Goal: Task Accomplishment & Management: Use online tool/utility

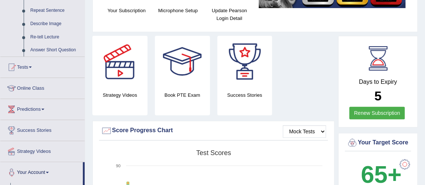
scroll to position [101, 0]
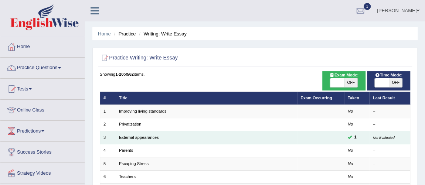
scroll to position [33, 0]
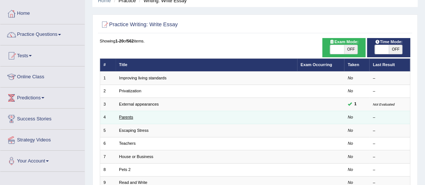
click at [129, 115] on link "Parents" at bounding box center [126, 117] width 14 height 4
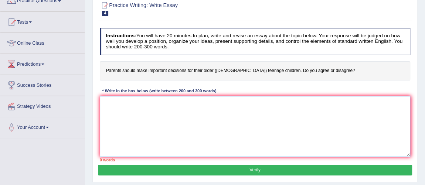
click at [162, 114] on textarea at bounding box center [255, 126] width 311 height 61
paste textarea "The increasing influence of (essay topic) on our lives has ignited numerous dis…"
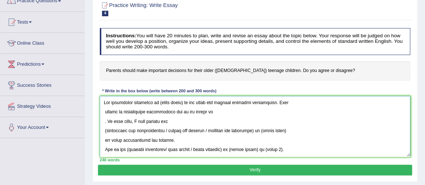
drag, startPoint x: 158, startPoint y: 102, endPoint x: 189, endPoint y: 106, distance: 31.3
click at [183, 102] on textarea at bounding box center [255, 126] width 311 height 61
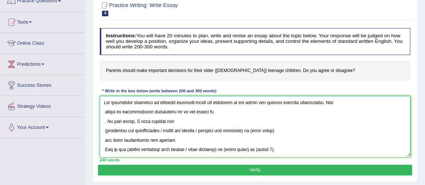
drag, startPoint x: 235, startPoint y: 100, endPoint x: 258, endPoint y: 101, distance: 23.3
click at [258, 101] on textarea at bounding box center [255, 126] width 311 height 61
click at [104, 101] on textarea at bounding box center [255, 126] width 311 height 61
click at [104, 113] on textarea at bounding box center [255, 126] width 311 height 61
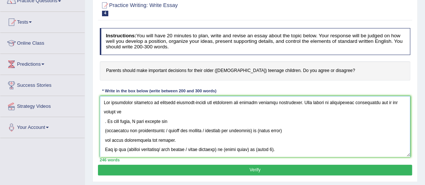
drag, startPoint x: 105, startPoint y: 116, endPoint x: 112, endPoint y: 113, distance: 7.6
click at [105, 116] on textarea at bounding box center [255, 126] width 311 height 61
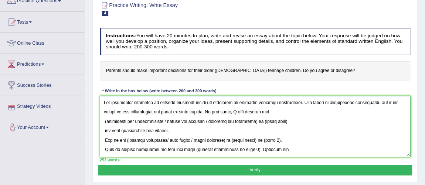
click at [105, 124] on textarea at bounding box center [255, 126] width 311 height 61
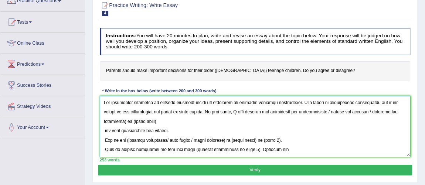
drag, startPoint x: 340, startPoint y: 110, endPoint x: 129, endPoint y: 120, distance: 211.2
click at [129, 120] on textarea at bounding box center [255, 126] width 311 height 61
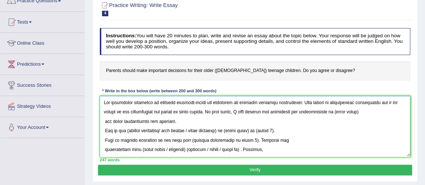
drag, startPoint x: 346, startPoint y: 111, endPoint x: 372, endPoint y: 116, distance: 26.5
click at [372, 116] on textarea at bounding box center [255, 126] width 311 height 61
click at [362, 118] on body "Toggle navigation Home Practice Questions Speaking Practice Read Aloud Repeat S…" at bounding box center [212, 25] width 425 height 185
click at [353, 123] on textarea at bounding box center [255, 126] width 311 height 61
drag, startPoint x: 345, startPoint y: 112, endPoint x: 379, endPoint y: 112, distance: 34.7
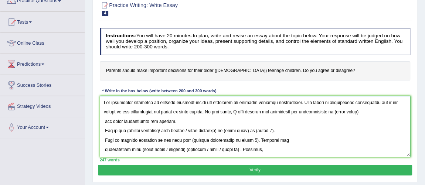
click at [379, 112] on textarea at bounding box center [255, 126] width 311 height 61
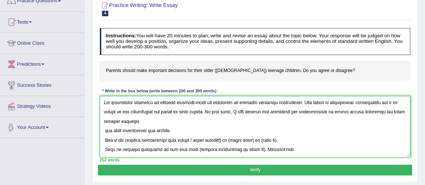
drag, startPoint x: 103, startPoint y: 132, endPoint x: 136, endPoint y: 133, distance: 32.9
click at [103, 132] on textarea at bounding box center [255, 126] width 311 height 61
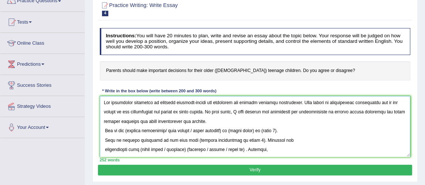
drag, startPoint x: 214, startPoint y: 120, endPoint x: 102, endPoint y: 102, distance: 113.4
click at [98, 100] on div "Practice Writing: Write Essay 4 Parents Instructions: You will have 20 minutes …" at bounding box center [254, 88] width 325 height 187
drag, startPoint x: 226, startPoint y: 124, endPoint x: 217, endPoint y: 132, distance: 12.6
click at [226, 124] on textarea at bounding box center [255, 126] width 311 height 61
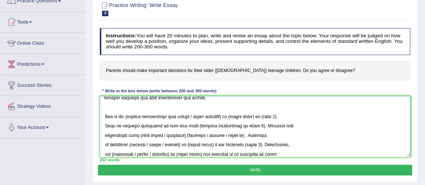
scroll to position [39, 0]
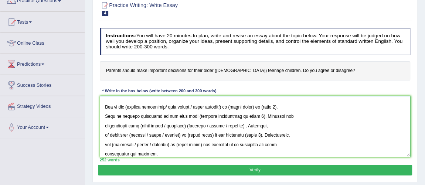
click at [128, 106] on textarea at bounding box center [255, 126] width 311 height 61
drag, startPoint x: 171, startPoint y: 105, endPoint x: 248, endPoint y: 112, distance: 77.2
click at [228, 105] on textarea at bounding box center [255, 126] width 311 height 61
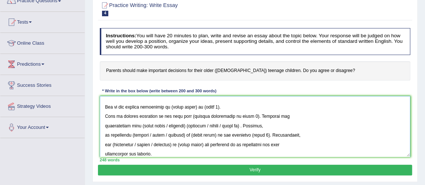
drag, startPoint x: 170, startPoint y: 106, endPoint x: 197, endPoint y: 106, distance: 27.0
click at [197, 106] on textarea at bounding box center [255, 126] width 311 height 61
drag, startPoint x: 225, startPoint y: 109, endPoint x: 265, endPoint y: 107, distance: 39.9
click at [265, 107] on textarea at bounding box center [255, 126] width 311 height 61
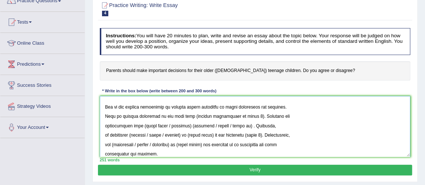
drag, startPoint x: 105, startPoint y: 115, endPoint x: 118, endPoint y: 102, distance: 18.0
click at [105, 115] on textarea at bounding box center [255, 126] width 311 height 61
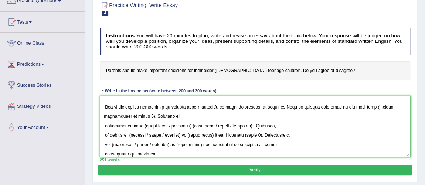
scroll to position [28, 0]
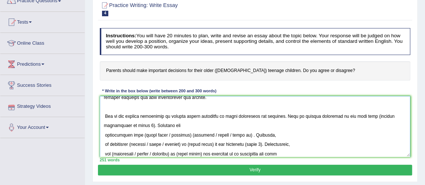
drag, startPoint x: 105, startPoint y: 115, endPoint x: 113, endPoint y: 117, distance: 8.7
click at [106, 116] on textarea at bounding box center [255, 126] width 311 height 61
drag, startPoint x: 362, startPoint y: 118, endPoint x: 122, endPoint y: 126, distance: 240.7
click at [122, 126] on textarea at bounding box center [255, 126] width 311 height 61
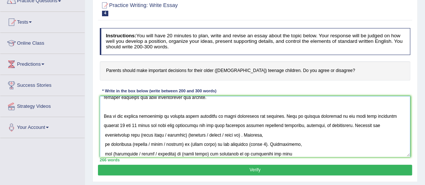
drag, startPoint x: 236, startPoint y: 117, endPoint x: 283, endPoint y: 116, distance: 47.3
click at [283, 116] on textarea at bounding box center [255, 126] width 311 height 61
drag, startPoint x: 359, startPoint y: 116, endPoint x: 341, endPoint y: 130, distance: 22.4
click at [341, 130] on textarea at bounding box center [255, 126] width 311 height 61
click at [314, 141] on textarea at bounding box center [255, 126] width 311 height 61
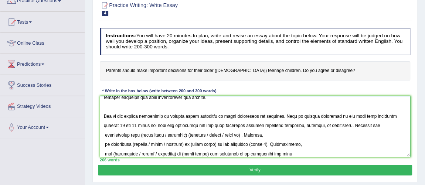
click at [104, 135] on textarea at bounding box center [255, 126] width 311 height 61
drag, startPoint x: 112, startPoint y: 135, endPoint x: 256, endPoint y: 148, distance: 144.7
click at [160, 135] on textarea at bounding box center [255, 126] width 311 height 61
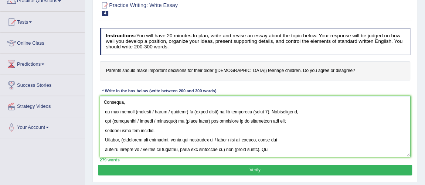
drag, startPoint x: 336, startPoint y: 135, endPoint x: 244, endPoint y: 91, distance: 102.5
click at [244, 91] on div "Instructions: You will have 20 minutes to plan, write and revise an essay about…" at bounding box center [255, 95] width 314 height 140
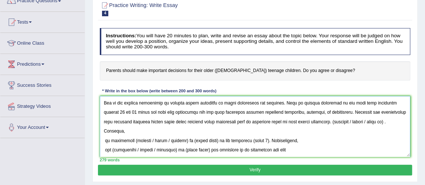
scroll to position [54, 0]
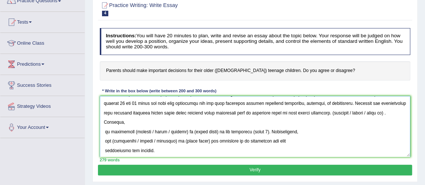
drag, startPoint x: 354, startPoint y: 129, endPoint x: 343, endPoint y: 123, distance: 12.9
click at [354, 129] on textarea at bounding box center [255, 126] width 311 height 61
drag, startPoint x: 337, startPoint y: 112, endPoint x: 407, endPoint y: 112, distance: 69.5
click at [407, 112] on textarea at bounding box center [255, 126] width 311 height 61
click at [353, 130] on textarea at bounding box center [255, 126] width 311 height 61
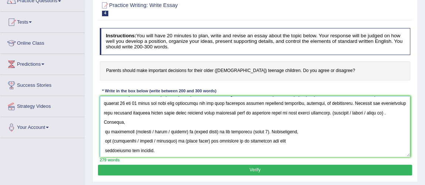
click at [336, 119] on textarea at bounding box center [255, 126] width 311 height 61
drag, startPoint x: 337, startPoint y: 114, endPoint x: 397, endPoint y: 110, distance: 60.0
click at [397, 110] on textarea at bounding box center [255, 126] width 311 height 61
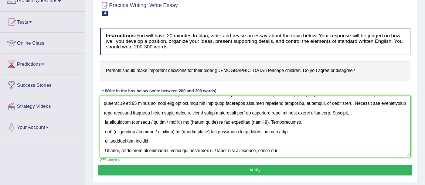
click at [103, 123] on textarea at bounding box center [255, 126] width 311 height 61
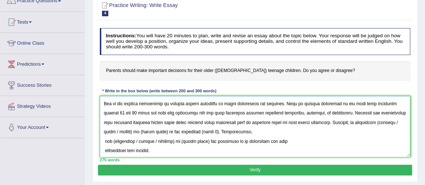
click at [385, 121] on textarea at bounding box center [255, 126] width 311 height 61
drag, startPoint x: 398, startPoint y: 122, endPoint x: 137, endPoint y: 132, distance: 261.1
click at [137, 132] on textarea at bounding box center [255, 126] width 311 height 61
drag, startPoint x: 109, startPoint y: 131, endPoint x: 133, endPoint y: 131, distance: 24.8
click at [133, 131] on textarea at bounding box center [255, 126] width 311 height 61
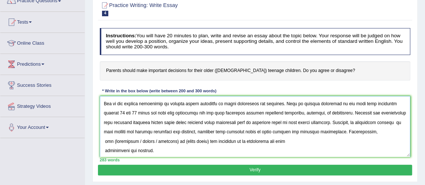
click at [105, 140] on textarea at bounding box center [255, 126] width 311 height 61
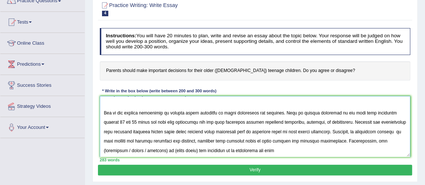
click at [377, 140] on textarea at bounding box center [255, 126] width 311 height 61
drag, startPoint x: 104, startPoint y: 147, endPoint x: 144, endPoint y: 147, distance: 39.5
click at [144, 147] on textarea at bounding box center [255, 126] width 311 height 61
drag, startPoint x: 108, startPoint y: 149, endPoint x: 134, endPoint y: 149, distance: 26.2
click at [134, 149] on textarea at bounding box center [255, 126] width 311 height 61
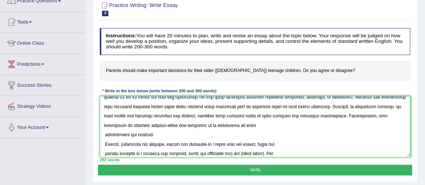
scroll to position [72, 0]
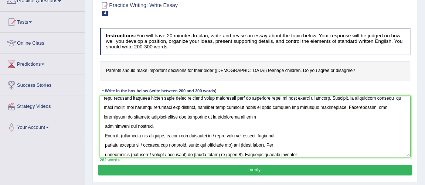
drag, startPoint x: 104, startPoint y: 128, endPoint x: 117, endPoint y: 128, distance: 13.3
click at [104, 128] on textarea at bounding box center [255, 126] width 311 height 61
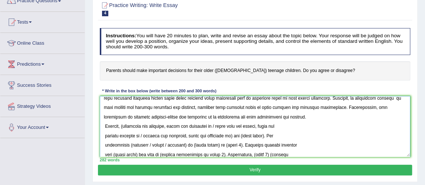
scroll to position [61, 0]
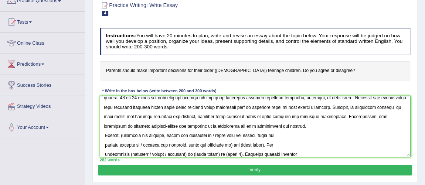
drag, startPoint x: 279, startPoint y: 123, endPoint x: 218, endPoint y: 128, distance: 61.9
click at [218, 128] on textarea at bounding box center [255, 126] width 311 height 61
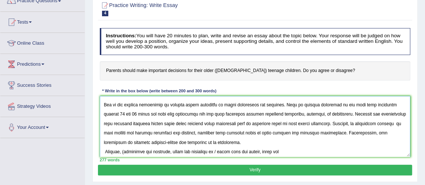
scroll to position [0, 0]
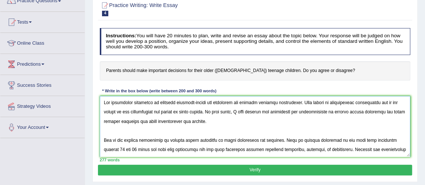
drag, startPoint x: 210, startPoint y: 127, endPoint x: 103, endPoint y: 133, distance: 106.6
click at [103, 133] on textarea at bounding box center [255, 126] width 311 height 61
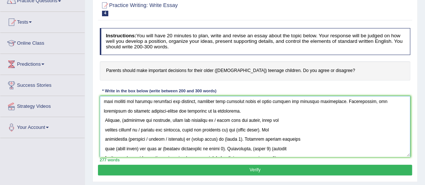
click at [228, 108] on textarea at bounding box center [255, 126] width 311 height 61
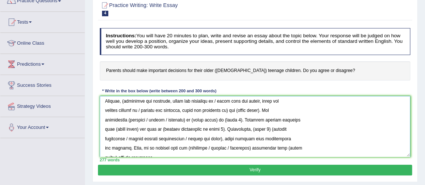
scroll to position [113, 0]
click at [125, 98] on textarea at bounding box center [255, 126] width 311 height 61
click at [150, 99] on textarea at bounding box center [255, 126] width 311 height 61
drag, startPoint x: 220, startPoint y: 101, endPoint x: 227, endPoint y: 110, distance: 11.8
click at [227, 110] on textarea at bounding box center [255, 126] width 311 height 61
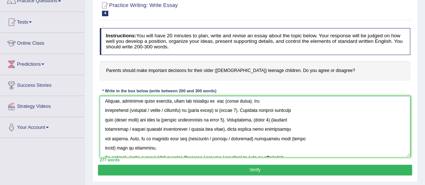
scroll to position [102, 0]
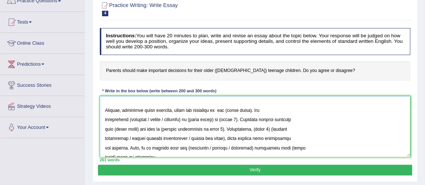
drag, startPoint x: 222, startPoint y: 109, endPoint x: 252, endPoint y: 109, distance: 30.3
click at [252, 109] on textarea at bounding box center [255, 126] width 311 height 61
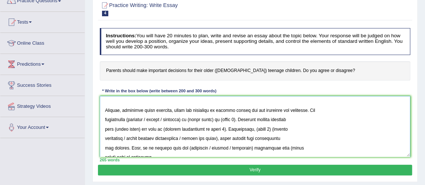
click at [105, 110] on textarea at bounding box center [255, 126] width 311 height 61
click at [104, 119] on textarea at bounding box center [255, 126] width 311 height 61
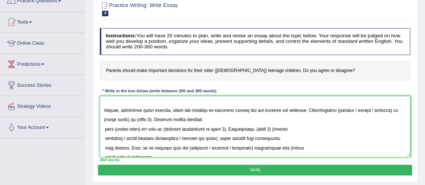
scroll to position [91, 0]
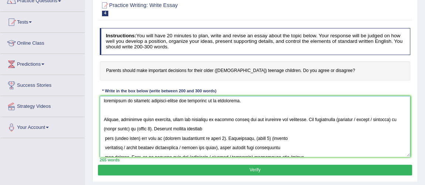
click at [343, 119] on textarea at bounding box center [255, 126] width 311 height 61
drag, startPoint x: 361, startPoint y: 119, endPoint x: 128, endPoint y: 129, distance: 233.7
click at [128, 129] on textarea at bounding box center [255, 126] width 311 height 61
drag, startPoint x: 382, startPoint y: 119, endPoint x: 366, endPoint y: 120, distance: 15.6
click at [366, 120] on textarea at bounding box center [255, 126] width 311 height 61
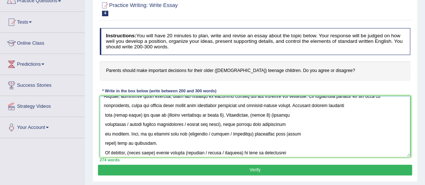
scroll to position [130, 0]
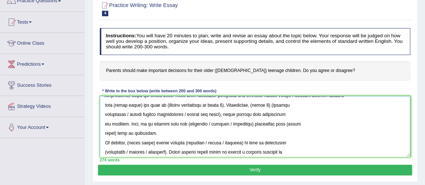
drag, startPoint x: 105, startPoint y: 103, endPoint x: 103, endPoint y: 99, distance: 3.8
click at [105, 103] on textarea at bounding box center [255, 126] width 311 height 61
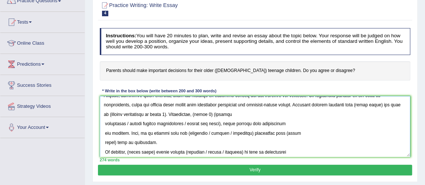
drag, startPoint x: 369, startPoint y: 103, endPoint x: 393, endPoint y: 105, distance: 24.5
click at [393, 105] on textarea at bounding box center [255, 126] width 311 height 61
drag, startPoint x: 103, startPoint y: 112, endPoint x: 163, endPoint y: 112, distance: 60.2
click at [163, 112] on textarea at bounding box center [255, 126] width 311 height 61
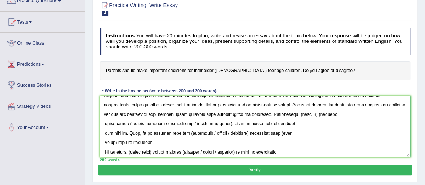
drag, startPoint x: 315, startPoint y: 113, endPoint x: 332, endPoint y: 113, distance: 16.6
click at [332, 113] on textarea at bounding box center [255, 126] width 311 height 61
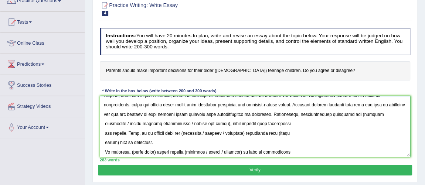
click at [372, 112] on textarea at bounding box center [255, 126] width 311 height 61
click at [387, 112] on textarea at bounding box center [255, 126] width 311 height 61
click at [104, 122] on textarea at bounding box center [255, 126] width 311 height 61
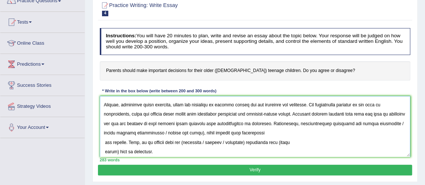
drag, startPoint x: 127, startPoint y: 130, endPoint x: 221, endPoint y: 134, distance: 94.3
click at [221, 134] on textarea at bounding box center [255, 126] width 311 height 61
drag, startPoint x: 293, startPoint y: 132, endPoint x: 128, endPoint y: 140, distance: 165.0
click at [128, 140] on textarea at bounding box center [255, 126] width 311 height 61
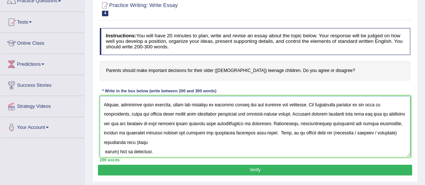
scroll to position [97, 0]
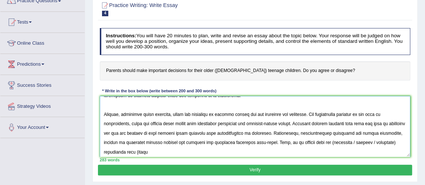
click at [344, 142] on textarea at bounding box center [255, 126] width 311 height 61
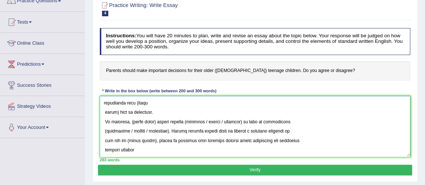
drag, startPoint x: 367, startPoint y: 143, endPoint x: 122, endPoint y: 103, distance: 248.2
click at [122, 103] on textarea at bounding box center [255, 126] width 311 height 61
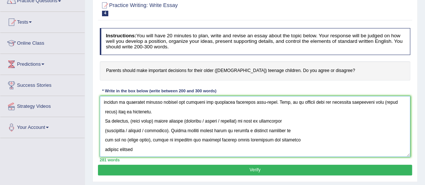
scroll to position [109, 0]
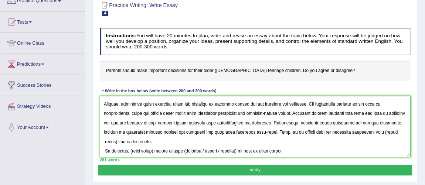
drag, startPoint x: 117, startPoint y: 150, endPoint x: 102, endPoint y: 143, distance: 16.5
click at [102, 143] on textarea at bounding box center [255, 126] width 311 height 61
drag, startPoint x: 195, startPoint y: 142, endPoint x: 107, endPoint y: 110, distance: 93.9
click at [100, 106] on textarea at bounding box center [255, 126] width 311 height 61
click at [200, 143] on textarea at bounding box center [255, 126] width 311 height 61
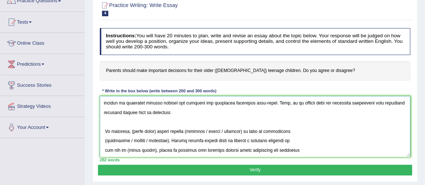
scroll to position [155, 0]
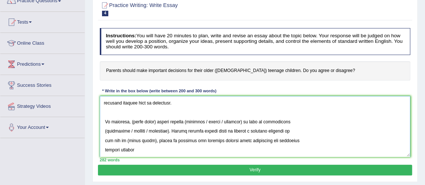
click at [106, 120] on textarea at bounding box center [255, 126] width 311 height 61
click at [105, 120] on textarea at bounding box center [255, 126] width 311 height 61
drag, startPoint x: 130, startPoint y: 121, endPoint x: 154, endPoint y: 120, distance: 24.0
click at [154, 120] on textarea at bounding box center [255, 126] width 311 height 61
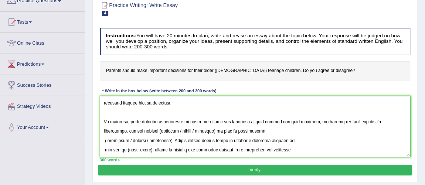
drag, startPoint x: 102, startPoint y: 132, endPoint x: 241, endPoint y: 141, distance: 140.0
click at [241, 141] on textarea at bounding box center [255, 126] width 311 height 61
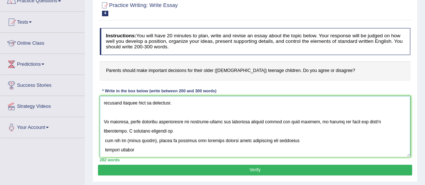
drag, startPoint x: 142, startPoint y: 131, endPoint x: 157, endPoint y: 143, distance: 19.2
click at [152, 143] on textarea at bounding box center [255, 126] width 311 height 61
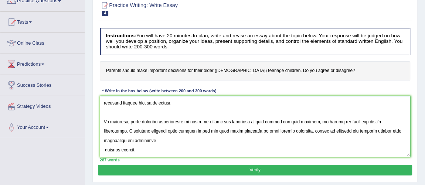
drag, startPoint x: 285, startPoint y: 130, endPoint x: 160, endPoint y: 149, distance: 126.3
click at [146, 149] on textarea at bounding box center [255, 126] width 311 height 61
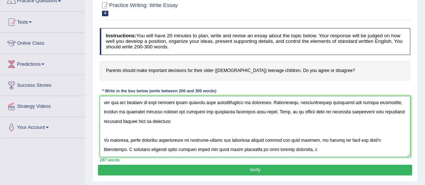
scroll to position [133, 0]
type textarea "The increasing influence of parental decision-making for teenagers has ignited …"
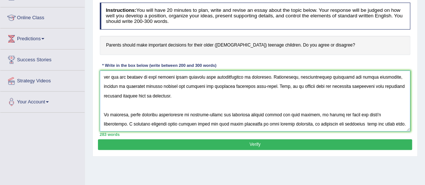
scroll to position [101, 0]
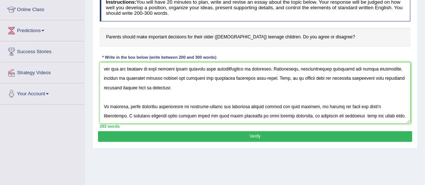
click at [257, 131] on button "Verify" at bounding box center [255, 136] width 314 height 11
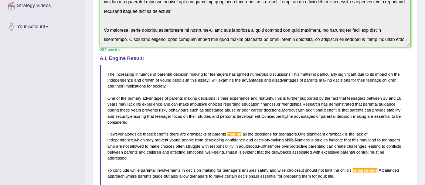
scroll to position [0, 0]
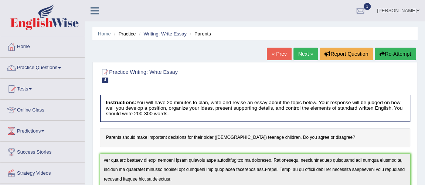
click at [105, 34] on link "Home" at bounding box center [104, 34] width 13 height 6
